Goal: Browse casually

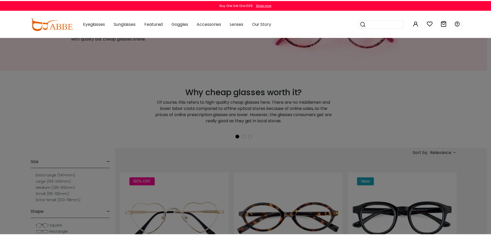
scroll to position [103, 0]
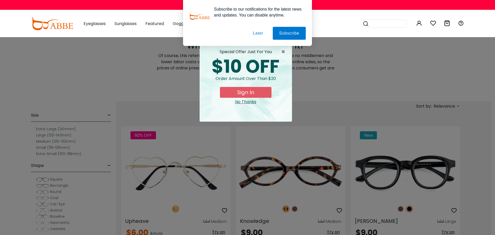
click at [248, 103] on div "No Thanks" at bounding box center [246, 102] width 84 height 6
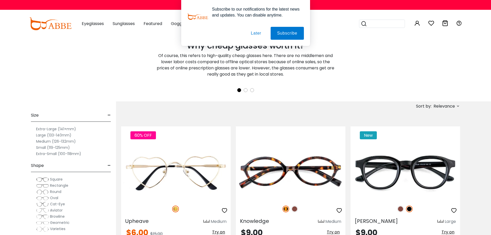
click at [0, 0] on button "Later" at bounding box center [0, 0] width 0 height 0
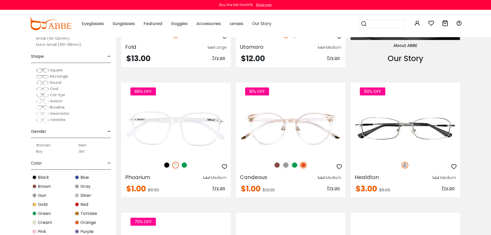
scroll to position [670, 0]
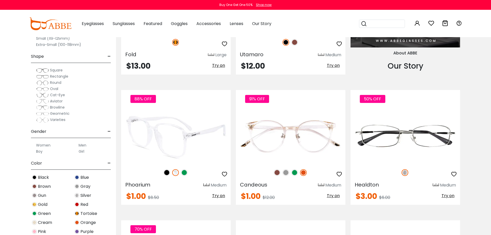
click at [184, 173] on img at bounding box center [184, 172] width 7 height 7
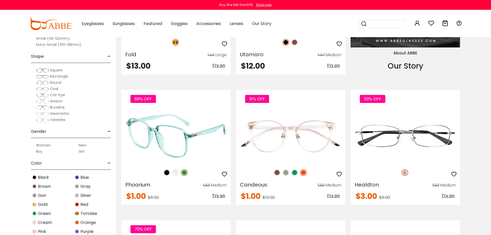
click at [177, 174] on img at bounding box center [175, 172] width 7 height 7
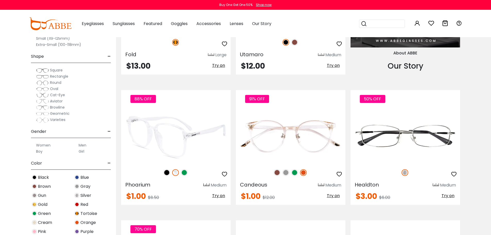
click at [167, 174] on img at bounding box center [166, 172] width 7 height 7
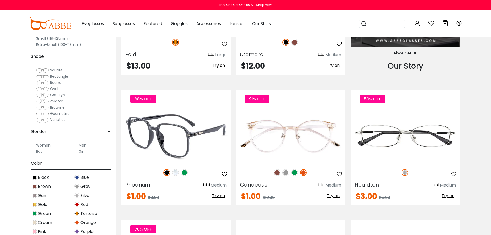
click at [174, 173] on img at bounding box center [175, 172] width 7 height 7
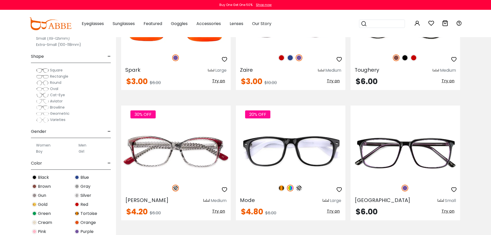
scroll to position [1057, 0]
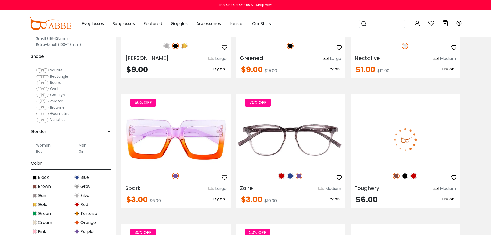
click at [403, 176] on img at bounding box center [405, 175] width 7 height 7
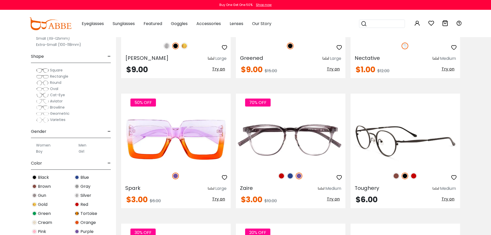
click at [413, 178] on img at bounding box center [413, 175] width 7 height 7
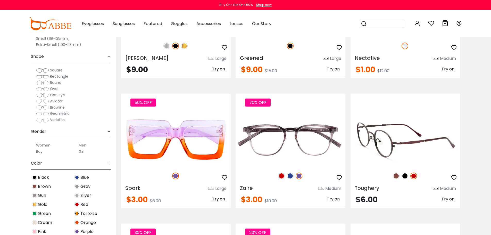
click at [395, 178] on img at bounding box center [396, 175] width 7 height 7
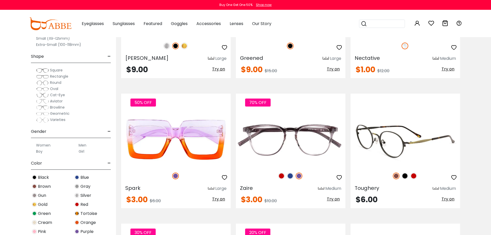
click at [413, 179] on div at bounding box center [406, 175] width 110 height 11
click at [413, 177] on img at bounding box center [413, 175] width 7 height 7
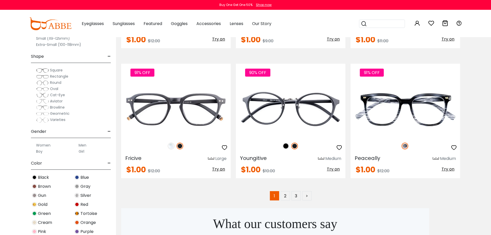
scroll to position [2681, 0]
